Goal: Task Accomplishment & Management: Complete application form

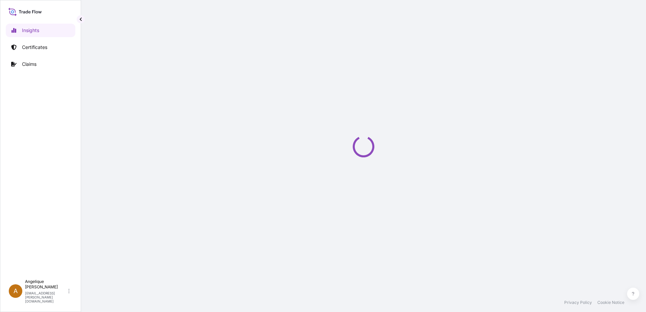
select select "2025"
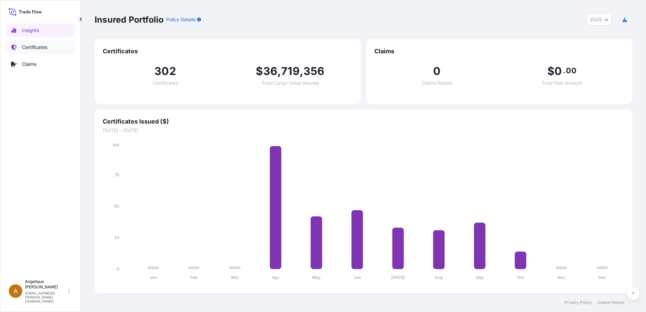
click at [50, 48] on link "Certificates" at bounding box center [41, 48] width 70 height 14
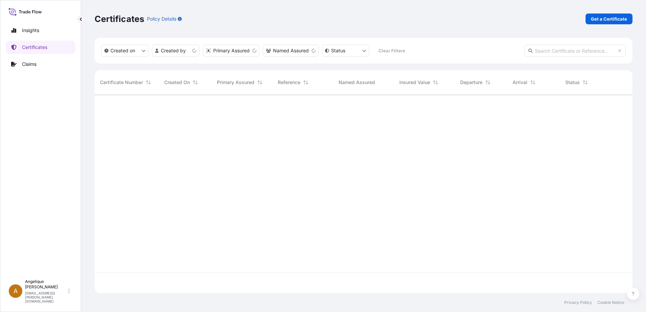
scroll to position [197, 533]
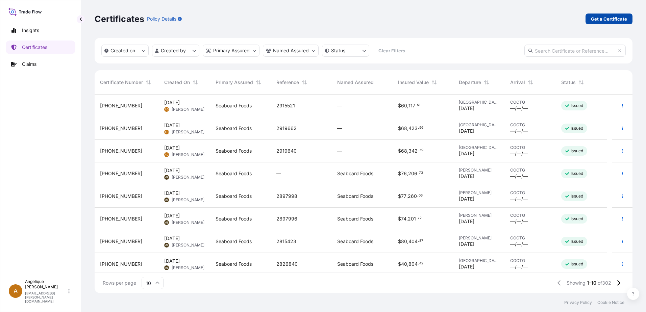
click at [618, 22] on p "Get a Certificate" at bounding box center [609, 19] width 36 height 7
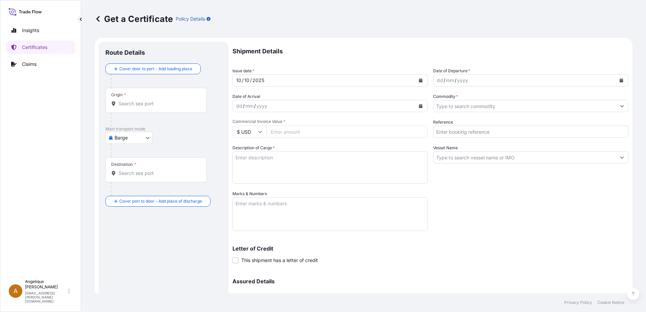
click at [149, 137] on body "Insights Certificates Claims A [PERSON_NAME] [PERSON_NAME][EMAIL_ADDRESS][PERSO…" at bounding box center [323, 156] width 646 height 312
click at [127, 191] on span "Ocean Vessel" at bounding box center [133, 192] width 30 height 7
select select "Ocean Vessel"
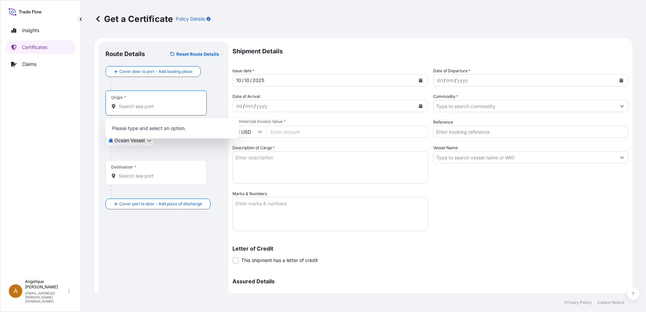
click at [141, 104] on input "Origin *" at bounding box center [159, 106] width 80 height 7
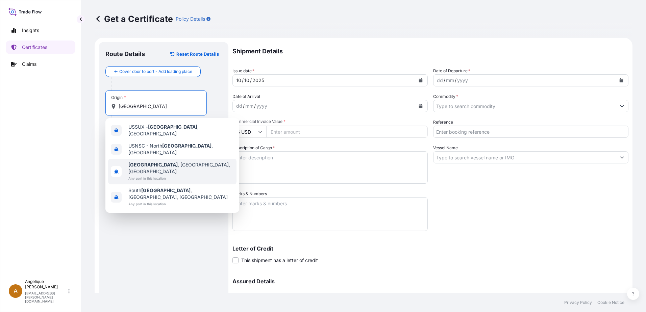
click at [167, 161] on span "[GEOGRAPHIC_DATA] , [GEOGRAPHIC_DATA], [GEOGRAPHIC_DATA]" at bounding box center [180, 168] width 105 height 14
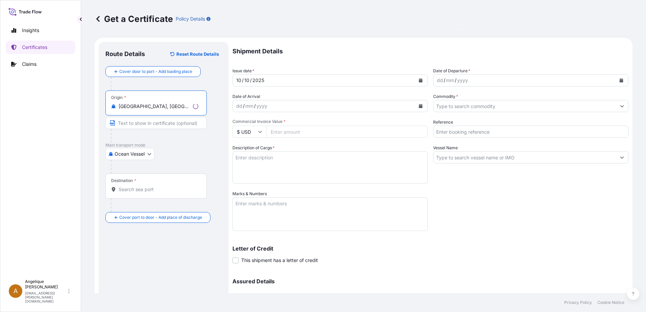
type input "[GEOGRAPHIC_DATA], [GEOGRAPHIC_DATA], [GEOGRAPHIC_DATA]"
click at [126, 193] on div "Destination *" at bounding box center [155, 186] width 101 height 25
click at [126, 193] on input "Destination *" at bounding box center [159, 189] width 80 height 7
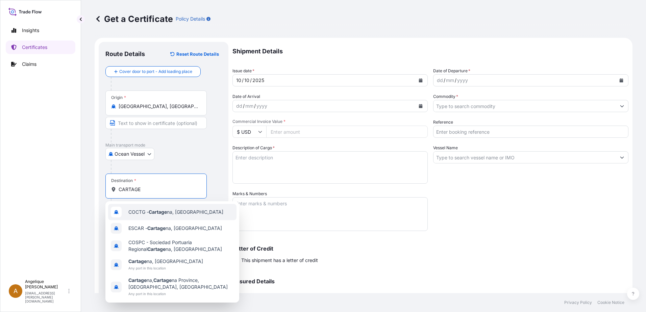
click at [133, 217] on div "COCTG - Cartage na, [GEOGRAPHIC_DATA]" at bounding box center [172, 212] width 128 height 16
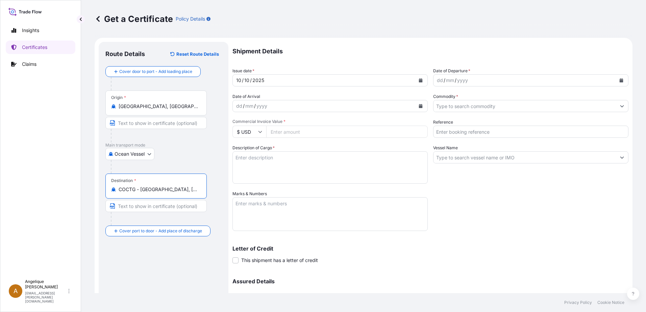
type input "COCTG - [GEOGRAPHIC_DATA], [GEOGRAPHIC_DATA]"
click at [619, 80] on icon "Calendar" at bounding box center [621, 80] width 4 height 4
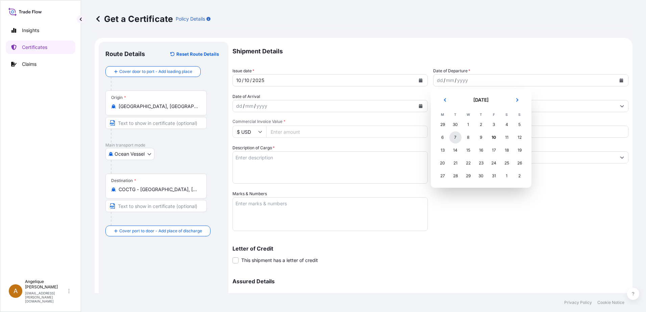
click at [454, 139] on div "7" at bounding box center [455, 137] width 12 height 12
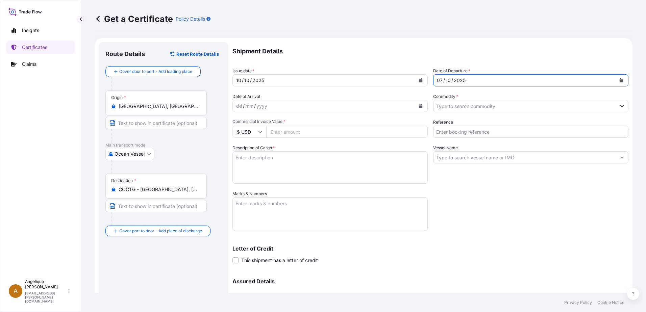
click at [453, 107] on input "Commodity *" at bounding box center [524, 106] width 182 height 12
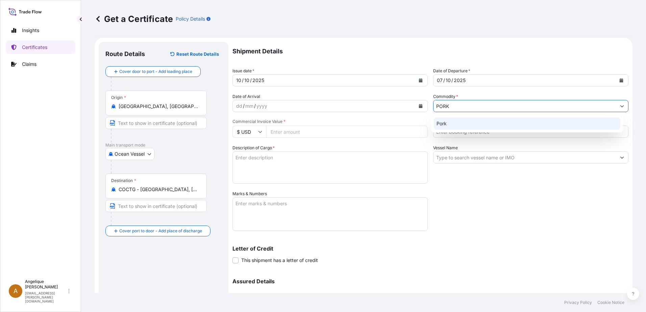
click at [449, 122] on div "Pork" at bounding box center [527, 124] width 187 height 12
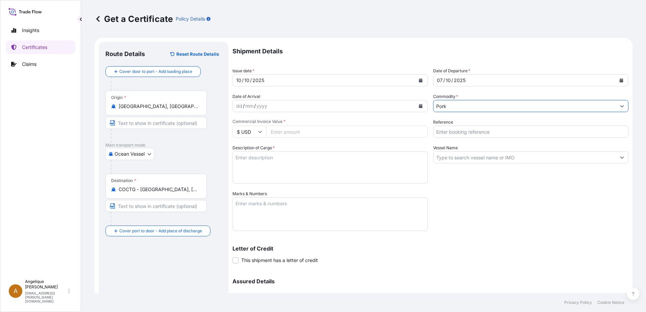
type input "Pork"
click at [282, 134] on input "Commercial Invoice Value *" at bounding box center [346, 132] width 161 height 12
type input "76698.50"
type input "2910888"
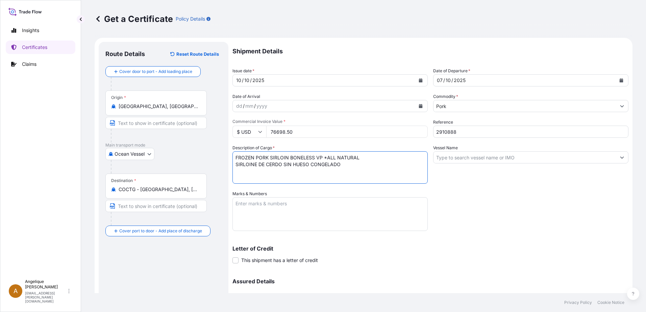
type textarea "FROZEN PORK SIRLOIN BONELESS VP *ALL NATURAL SIRLOINE DE CERDO SIN HUESO CONGEL…"
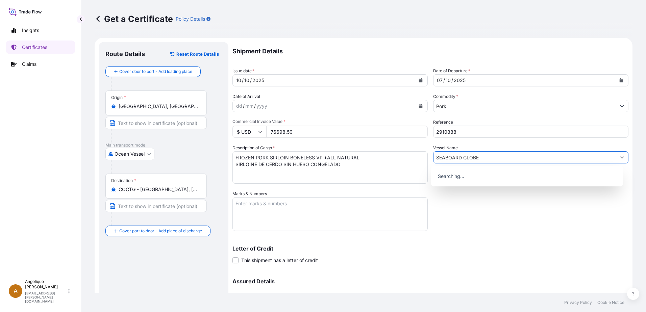
type input "SEABOARD GLOBE"
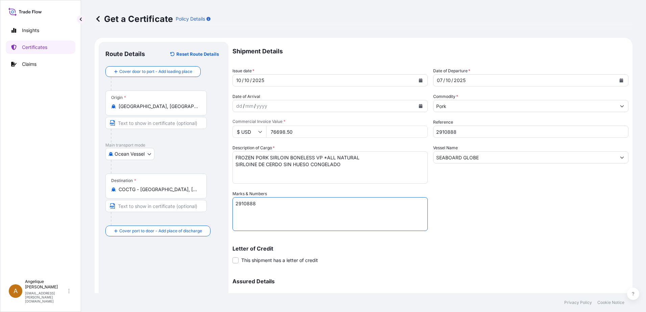
scroll to position [68, 0]
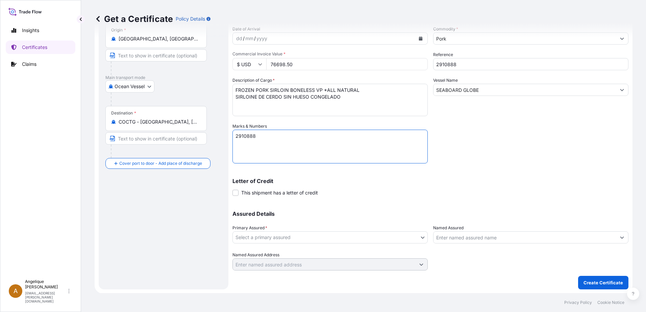
type textarea "2910888"
click at [256, 239] on body "Insights Certificates Claims A [PERSON_NAME] [PERSON_NAME][EMAIL_ADDRESS][PERSO…" at bounding box center [323, 156] width 646 height 312
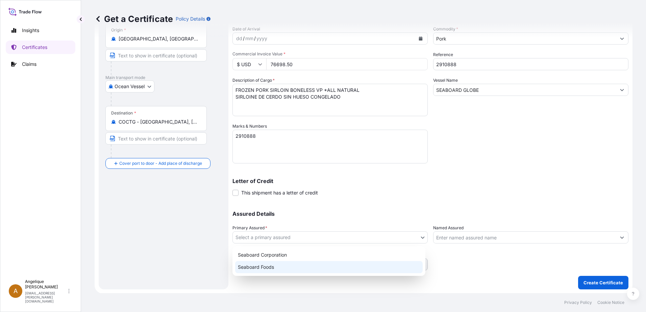
click at [268, 266] on div "Seaboard Foods" at bounding box center [328, 267] width 187 height 12
select select "31638"
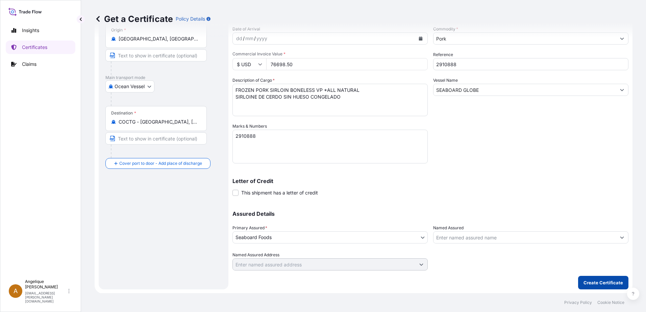
click at [583, 284] on p "Create Certificate" at bounding box center [603, 282] width 40 height 7
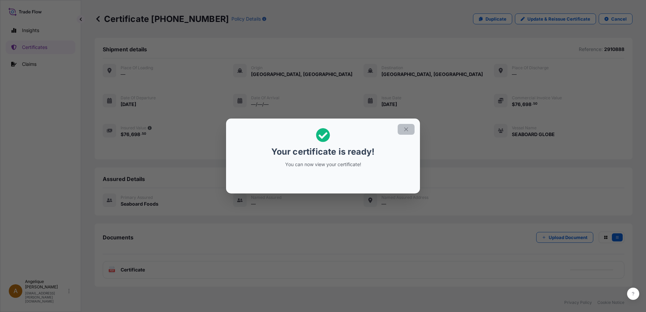
click at [409, 129] on button "button" at bounding box center [406, 129] width 17 height 11
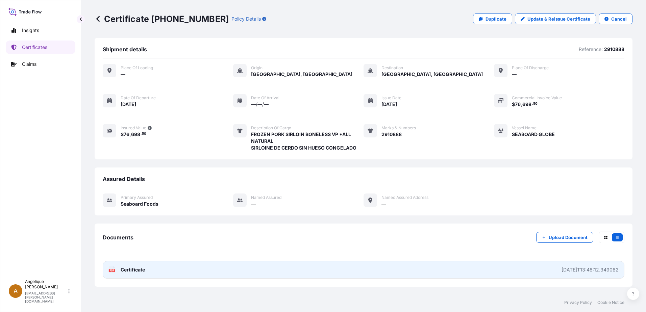
click at [371, 272] on link "PDF Certificate [DATE]T13:48:12.349062" at bounding box center [364, 270] width 522 height 18
